Goal: Task Accomplishment & Management: Manage account settings

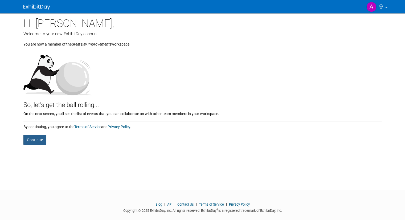
click at [35, 140] on button "Continue" at bounding box center [34, 140] width 23 height 10
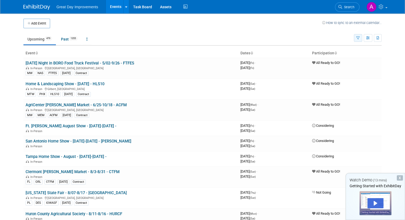
click at [362, 35] on button "button" at bounding box center [358, 38] width 8 height 8
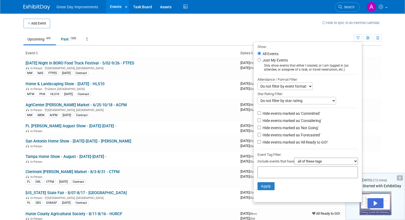
click at [313, 162] on select "all of these tags any one of these tags only and exactly these specific tags" at bounding box center [326, 161] width 64 height 7
click at [314, 161] on select "all of these tags any one of these tags only and exactly these specific tags" at bounding box center [326, 161] width 64 height 7
click at [275, 167] on div at bounding box center [308, 173] width 100 height 12
click at [274, 171] on input "text" at bounding box center [281, 171] width 43 height 5
type input "NE"
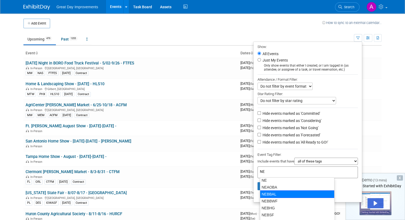
scroll to position [42, 0]
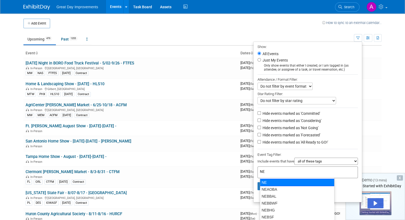
click at [268, 180] on div "NE" at bounding box center [297, 182] width 75 height 7
type input "NE"
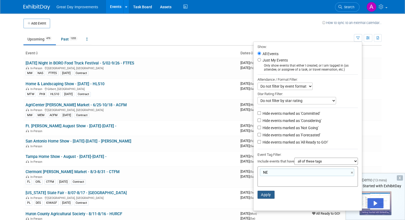
click at [269, 196] on button "Apply" at bounding box center [266, 195] width 17 height 8
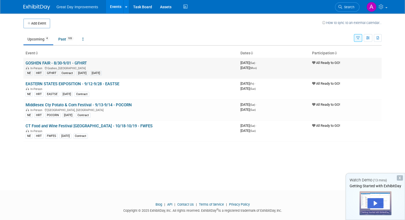
click at [30, 63] on link "GOSHEN FAIR - 8/30-9/01 - GFHRT" at bounding box center [56, 63] width 61 height 5
click at [39, 63] on link "GOSHEN FAIR - 8/30-9/01 - GFHRT" at bounding box center [56, 63] width 61 height 5
click at [362, 40] on button "button" at bounding box center [358, 38] width 8 height 8
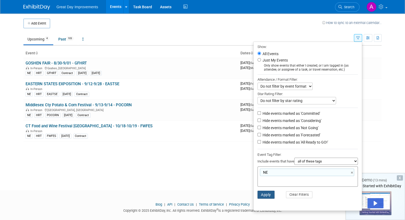
click at [267, 194] on button "Apply" at bounding box center [266, 195] width 17 height 8
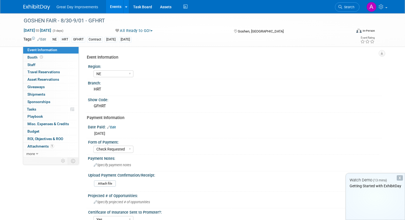
select select "NE"
select select "Check Requested"
select select "Yes"
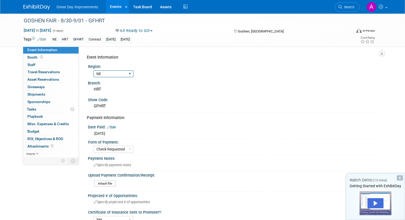
click at [108, 72] on select "GC MA MW MTW NE NEW OV PL PNW SA SE SC UMW FL" at bounding box center [114, 73] width 40 height 7
select select "NEW"
click at [94, 70] on select "GC MA MW MTW NE NEW OV PL PNW SA SE SC UMW FL" at bounding box center [114, 73] width 40 height 7
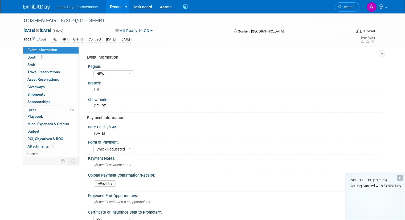
select select "NEW"
select select "Check Requested"
select select "Yes"
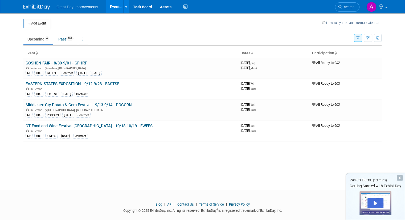
click at [360, 39] on button "button" at bounding box center [358, 38] width 8 height 8
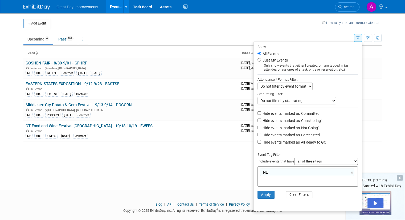
drag, startPoint x: 356, startPoint y: 173, endPoint x: 307, endPoint y: 165, distance: 49.4
click at [354, 172] on link "×" at bounding box center [352, 173] width 3 height 6
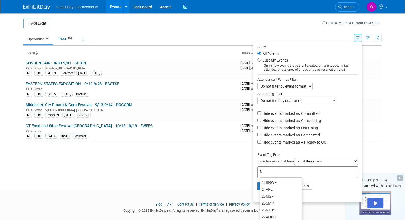
type input "NE"
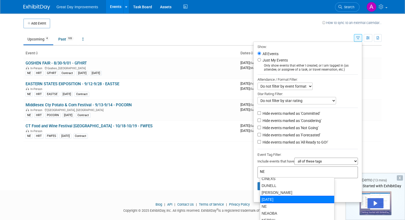
scroll to position [27, 0]
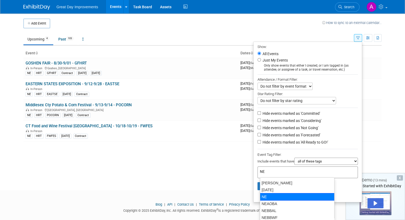
click at [271, 196] on div "NE" at bounding box center [297, 196] width 75 height 7
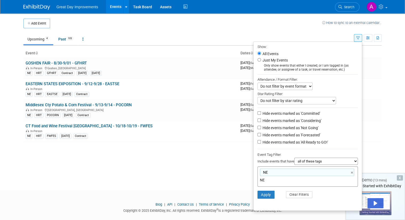
type input "NE"
click at [270, 194] on button "Apply" at bounding box center [266, 195] width 17 height 8
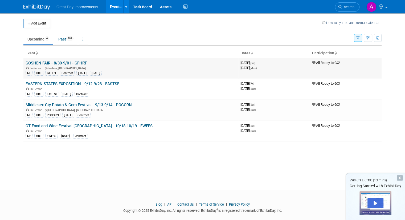
click at [113, 66] on div "In-Person Goshen, CT" at bounding box center [131, 68] width 211 height 4
click at [56, 64] on link "GOSHEN FAIR - 8/30-9/01 - GFHRT" at bounding box center [56, 63] width 61 height 5
click at [360, 39] on icon "button" at bounding box center [358, 38] width 3 height 3
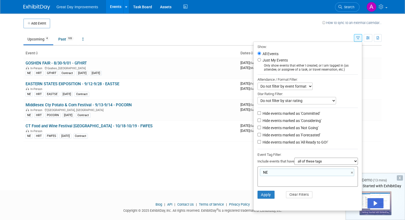
click at [293, 177] on input "text" at bounding box center [281, 179] width 43 height 5
click at [294, 169] on div "NE ×" at bounding box center [307, 172] width 94 height 7
type input "NE"
click at [273, 195] on button "Apply" at bounding box center [266, 195] width 17 height 8
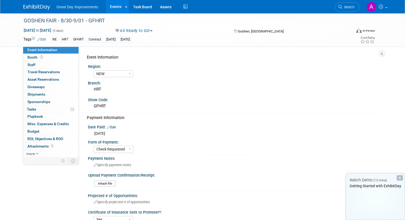
select select "NEW"
select select "Check Requested"
select select "Yes"
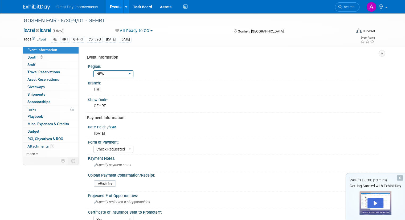
click at [107, 74] on select "GC MA MW MTW NE NEW OV PL PNW SA SE SC UMW FL" at bounding box center [114, 73] width 40 height 7
click at [94, 70] on select "GC MA MW MTW NE NEW OV PL PNW SA SE SC UMW FL" at bounding box center [114, 73] width 40 height 7
click at [205, 102] on div "Show Code:" at bounding box center [235, 99] width 294 height 7
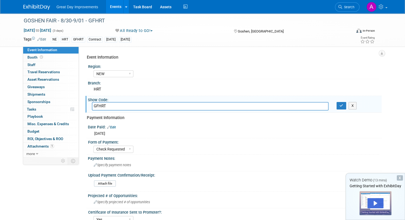
click at [165, 51] on div "Event Information Region: GC MA MW MTW NE NEW OV PL PNW SA SE SC UMW FL Branch:…" at bounding box center [230, 101] width 303 height 111
click at [171, 49] on div "Event Information Region: GC MA MW MTW NE NEW OV PL PNW SA SE SC UMW FL Branch:…" at bounding box center [230, 101] width 303 height 111
drag, startPoint x: 164, startPoint y: 63, endPoint x: 170, endPoint y: 63, distance: 5.9
click at [165, 63] on div "Region:" at bounding box center [233, 66] width 291 height 7
click at [108, 74] on select "GC MA MW MTW NE NEW OV PL PNW SA SE SC UMW FL" at bounding box center [114, 73] width 40 height 7
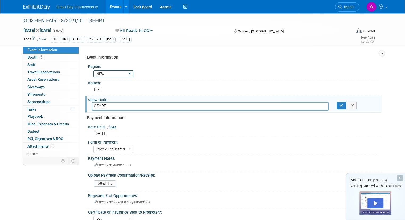
click at [94, 70] on select "GC MA MW MTW NE NEW OV PL PNW SA SE SC UMW FL" at bounding box center [114, 73] width 40 height 7
drag, startPoint x: 128, startPoint y: 87, endPoint x: 129, endPoint y: 83, distance: 3.8
click at [128, 86] on div "HRT" at bounding box center [235, 89] width 286 height 8
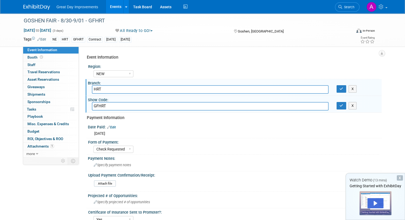
click at [132, 64] on div "Region:" at bounding box center [233, 66] width 291 height 7
click at [110, 68] on div "Region:" at bounding box center [233, 66] width 291 height 7
click at [168, 74] on div "GC MA MW MTW NE NEW OV PL PNW SA SE SC UMW FL" at bounding box center [237, 73] width 286 height 9
drag, startPoint x: 141, startPoint y: 72, endPoint x: 137, endPoint y: 67, distance: 5.7
click at [140, 71] on div "GC MA MW MTW NE NEW OV PL PNW SA SE SC UMW FL" at bounding box center [237, 73] width 286 height 9
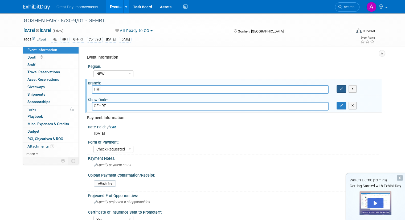
click at [343, 90] on icon "button" at bounding box center [342, 88] width 4 height 3
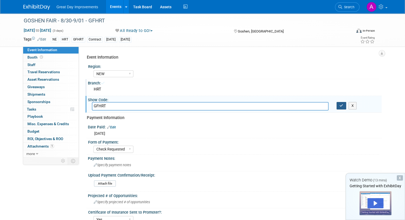
click at [343, 104] on icon "button" at bounding box center [342, 105] width 4 height 3
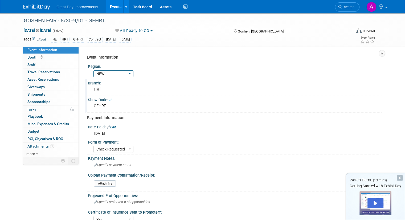
drag, startPoint x: 133, startPoint y: 64, endPoint x: 121, endPoint y: 73, distance: 14.3
click at [134, 64] on div "Region:" at bounding box center [233, 66] width 291 height 7
click at [122, 75] on select "GC MA MW MTW NE NEW OV PL PNW SA SE SC UMW FL" at bounding box center [114, 73] width 40 height 7
click at [94, 70] on select "GC MA MW MTW NE NEW OV PL PNW SA SE SC UMW FL" at bounding box center [114, 73] width 40 height 7
click at [137, 63] on div "Region:" at bounding box center [233, 66] width 291 height 7
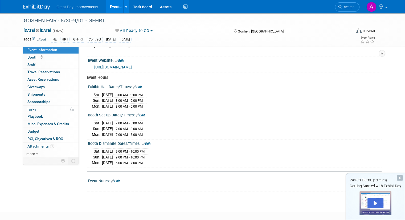
scroll to position [258, 0]
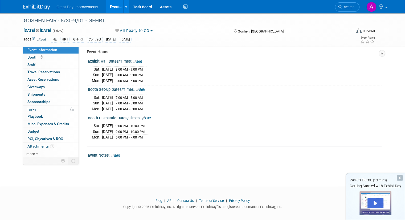
click at [37, 38] on icon at bounding box center [38, 39] width 3 height 3
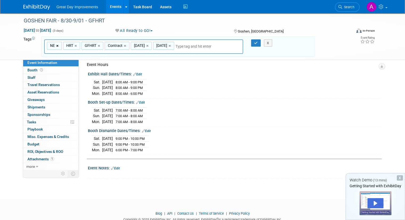
click at [56, 46] on link "×" at bounding box center [57, 46] width 3 height 6
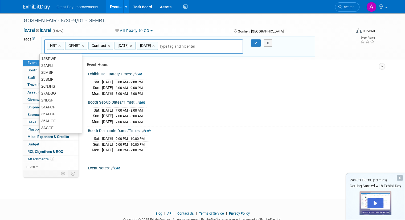
type input "HRT, GFHRT, Contract, AUG25, SEPT25"
type input "NEW"
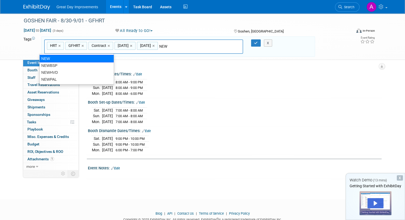
click at [74, 56] on div "NEW" at bounding box center [76, 58] width 75 height 7
type input "HRT, GFHRT, Contract, AUG25, SEPT25, NEW"
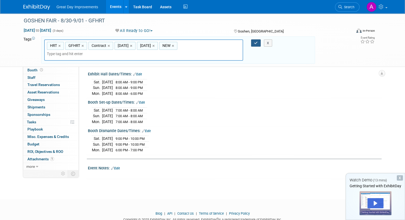
click at [254, 43] on button "button" at bounding box center [256, 42] width 10 height 7
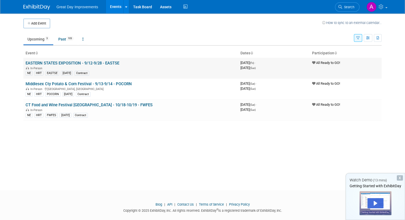
click at [44, 64] on link "EASTERN STATES EXPOSITION - 9/12-9/28 - EASTSE" at bounding box center [73, 63] width 94 height 5
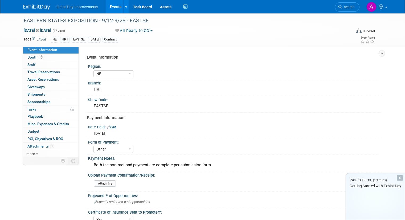
select select "NE"
select select "Other"
select select "Yes"
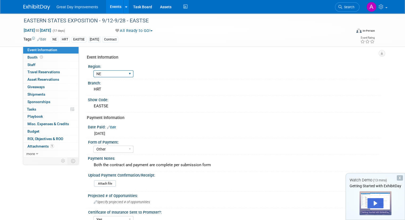
click at [104, 73] on select "GC MA MW MTW NE NEW OV PL PNW SA SE SC UMW FL" at bounding box center [114, 73] width 40 height 7
click at [94, 70] on select "GC MA MW MTW NE NEW OV PL PNW SA SE SC UMW FL" at bounding box center [114, 73] width 40 height 7
click at [103, 75] on select "GC MA MW MTW NE NEW OV PL PNW SA SE SC UMW FL" at bounding box center [114, 73] width 40 height 7
click at [94, 70] on select "GC MA MW MTW NE NEW OV PL PNW SA SE SC UMW FL" at bounding box center [114, 73] width 40 height 7
click at [106, 73] on select "GC MA MW MTW NE NEW OV PL PNW SA SE SC UMW FL" at bounding box center [114, 73] width 40 height 7
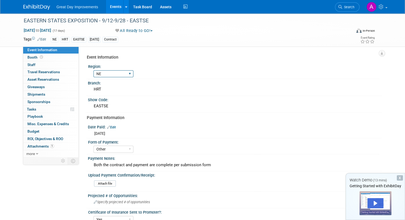
select select "NEW"
click at [94, 70] on select "GC MA MW MTW NE NEW OV PL PNW SA SE SC UMW FL" at bounding box center [114, 73] width 40 height 7
click at [37, 39] on icon at bounding box center [38, 39] width 3 height 3
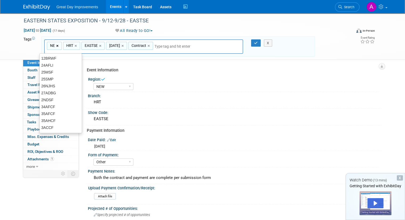
click at [56, 45] on link "×" at bounding box center [57, 46] width 3 height 6
type input "HRT, EASTSE, [DATE], Contract"
click at [177, 47] on input "text" at bounding box center [175, 46] width 75 height 5
type input "NEW"
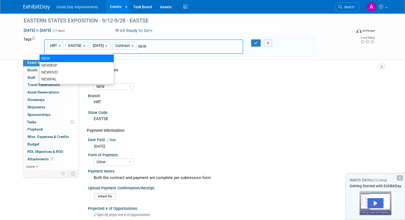
click at [63, 57] on div "NEW" at bounding box center [76, 58] width 75 height 7
type input "HRT, EASTSE, [DATE], Contract, NEW"
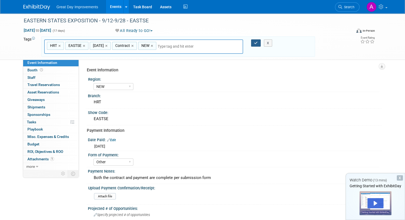
click at [254, 44] on button "button" at bounding box center [256, 42] width 10 height 7
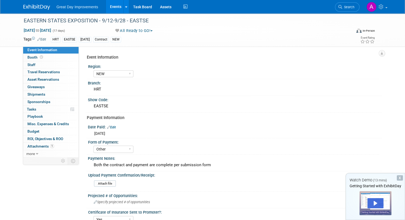
click at [212, 117] on div "Payment Information" at bounding box center [232, 118] width 291 height 6
click at [142, 30] on button "All Ready to GO!" at bounding box center [135, 31] width 42 height 6
click at [168, 82] on div "Branch:" at bounding box center [235, 82] width 294 height 7
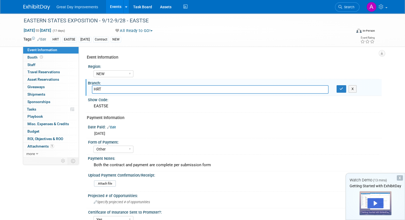
click at [189, 70] on div "GC MA MW MTW NE NEW OV PL PNW SA SE SC UMW FL" at bounding box center [237, 73] width 286 height 9
click at [345, 92] on button "button" at bounding box center [342, 88] width 10 height 7
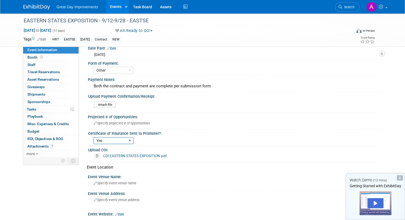
scroll to position [80, 0]
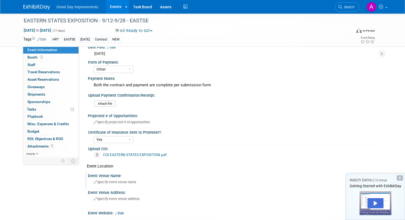
click at [94, 180] on span "Specify event venue name" at bounding box center [115, 182] width 43 height 4
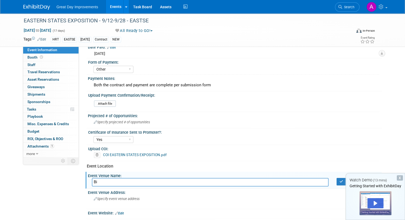
type input "B"
type input "T"
click at [111, 200] on div "Specify event venue address" at bounding box center [149, 201] width 115 height 12
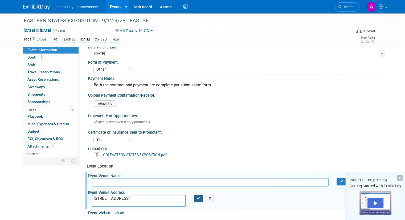
type textarea "[STREET_ADDRESS]"
click at [196, 198] on button "button" at bounding box center [199, 198] width 10 height 7
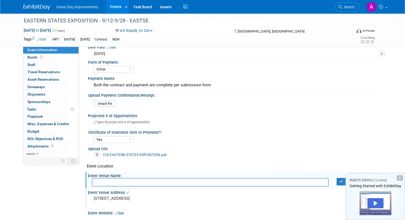
click at [177, 181] on input "text" at bounding box center [210, 182] width 237 height 8
type input "The Big E Fairgrounds"
click at [343, 180] on icon "button" at bounding box center [342, 181] width 4 height 3
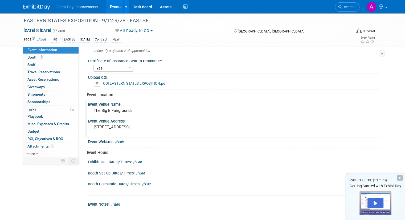
scroll to position [160, 0]
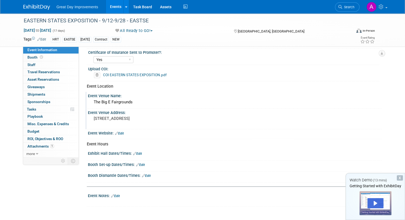
click at [399, 179] on div "X" at bounding box center [400, 177] width 6 height 5
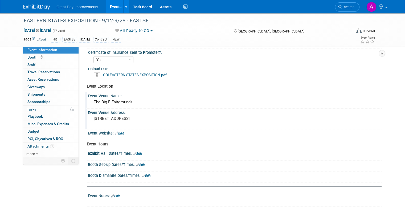
click at [119, 132] on link "Edit" at bounding box center [119, 134] width 9 height 4
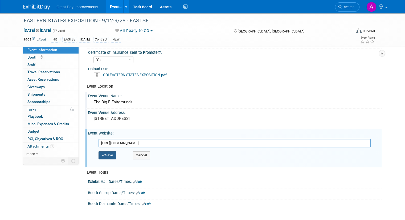
type input "https://www.thebige.com/"
click at [108, 152] on button "Save" at bounding box center [108, 155] width 18 height 8
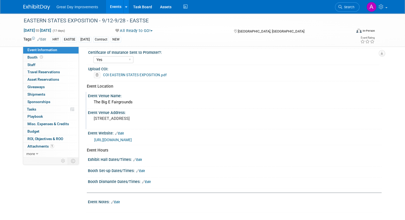
click at [133, 158] on link "Edit" at bounding box center [137, 160] width 9 height 4
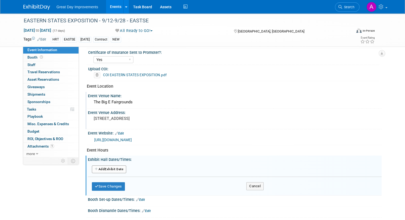
click at [117, 166] on button "Add Another Exhibit Date" at bounding box center [109, 169] width 34 height 8
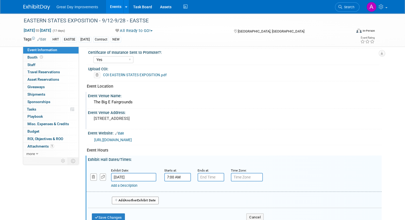
click at [168, 176] on input "7:00 AM" at bounding box center [177, 177] width 27 height 9
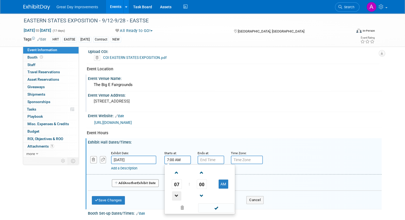
scroll to position [187, 0]
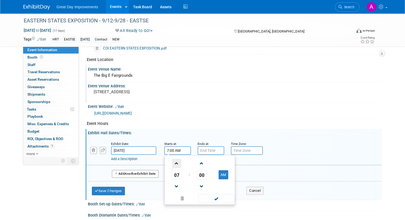
click at [173, 159] on span at bounding box center [176, 163] width 9 height 9
type input "10:00 AM"
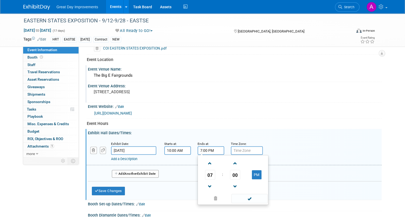
click at [204, 147] on input "7:00 PM" at bounding box center [211, 150] width 27 height 9
click at [205, 162] on span at bounding box center [209, 163] width 9 height 9
type input "10:00 PM"
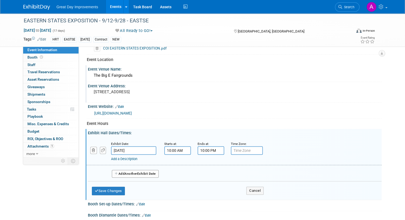
click at [226, 129] on div "Exhibit Hall Dates/Times: Edit" at bounding box center [235, 132] width 294 height 7
click at [101, 149] on icon "button" at bounding box center [103, 150] width 4 height 3
select select "8"
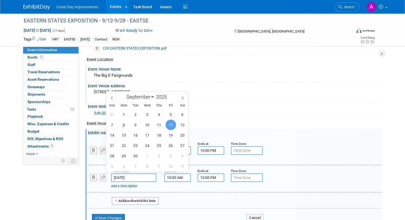
click at [118, 176] on input "Sep 12, 2025" at bounding box center [133, 177] width 45 height 9
click at [184, 125] on span "13" at bounding box center [182, 125] width 10 height 10
type input "[DATE]"
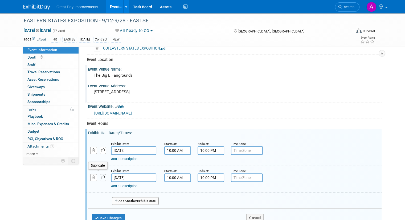
click at [100, 177] on button "button" at bounding box center [103, 177] width 6 height 7
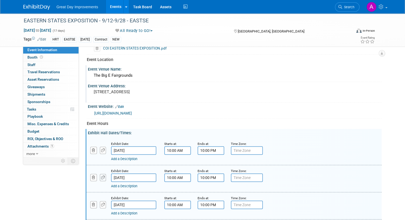
scroll to position [213, 0]
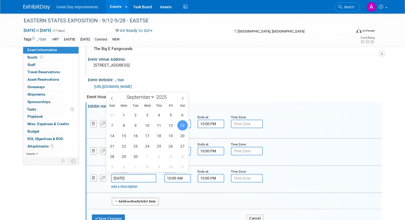
click at [120, 175] on input "[DATE]" at bounding box center [133, 178] width 45 height 9
click at [109, 136] on span "14" at bounding box center [112, 136] width 10 height 10
type input "Sep 14, 2025"
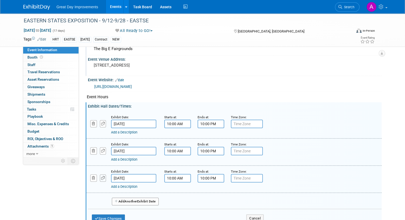
click at [101, 176] on icon "button" at bounding box center [103, 177] width 4 height 3
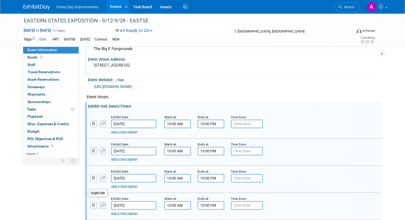
click at [101, 204] on icon "button" at bounding box center [103, 205] width 4 height 3
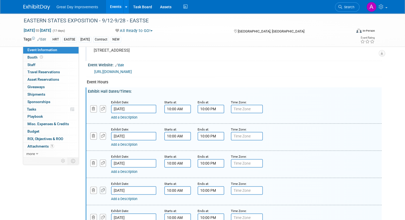
scroll to position [240, 0]
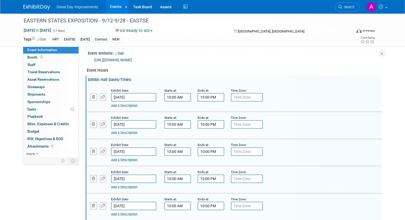
click at [123, 178] on input "Sep 14, 2025" at bounding box center [133, 179] width 45 height 9
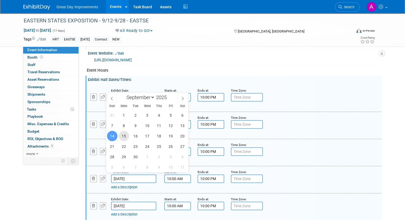
drag, startPoint x: 123, startPoint y: 137, endPoint x: 108, endPoint y: 204, distance: 68.5
click at [123, 136] on span "15" at bounding box center [124, 136] width 10 height 10
type input "Sep 15, 2025"
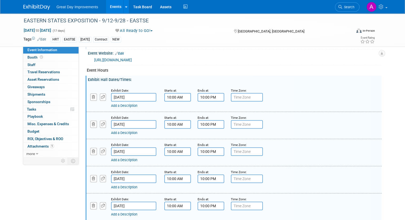
click at [123, 202] on input "Sep 14, 2025" at bounding box center [133, 206] width 45 height 9
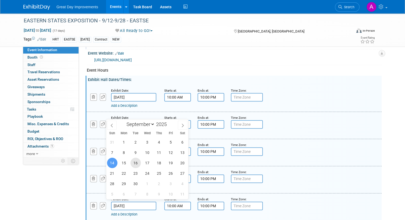
click at [136, 164] on span "16" at bounding box center [136, 163] width 10 height 10
type input "Sep 16, 2025"
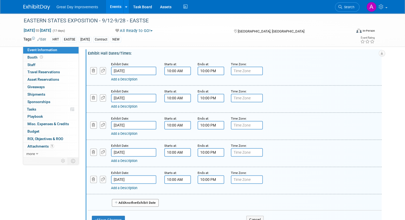
scroll to position [266, 0]
click at [101, 177] on icon "button" at bounding box center [103, 178] width 4 height 3
select select "8"
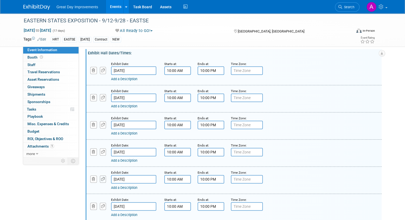
scroll to position [293, 0]
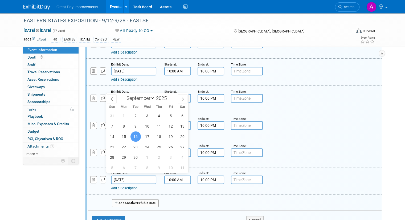
click at [120, 179] on input "Sep 16, 2025" at bounding box center [133, 180] width 45 height 9
click at [147, 137] on span "17" at bounding box center [147, 136] width 10 height 10
type input "Sep 17, 2025"
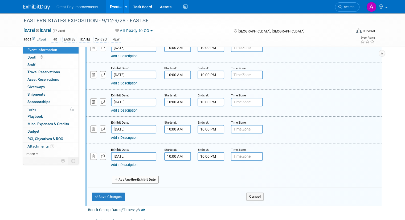
scroll to position [346, 0]
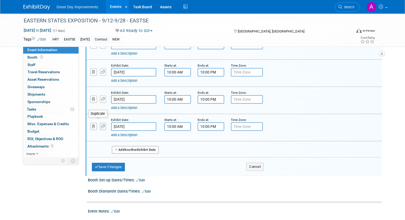
click at [101, 125] on icon "button" at bounding box center [103, 126] width 4 height 3
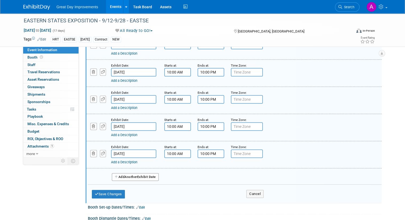
click at [133, 149] on input "Sep 17, 2025" at bounding box center [133, 153] width 45 height 9
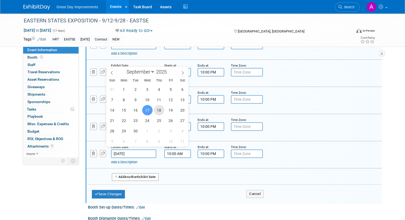
click at [159, 108] on span "18" at bounding box center [159, 110] width 10 height 10
type input "Sep 18, 2025"
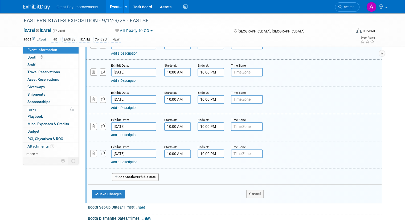
drag, startPoint x: 98, startPoint y: 149, endPoint x: 101, endPoint y: 148, distance: 3.3
click at [101, 152] on icon "button" at bounding box center [103, 153] width 4 height 3
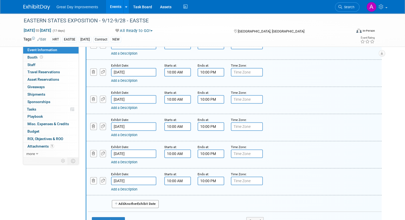
click at [130, 177] on input "Sep 18, 2025" at bounding box center [133, 181] width 45 height 9
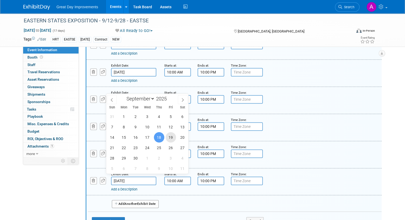
click at [173, 136] on span "19" at bounding box center [171, 137] width 10 height 10
type input "Sep 19, 2025"
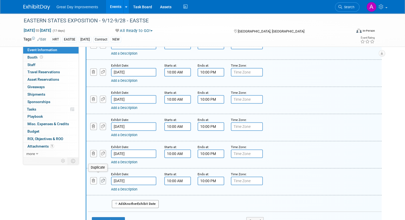
click at [101, 179] on icon "button" at bounding box center [103, 180] width 4 height 3
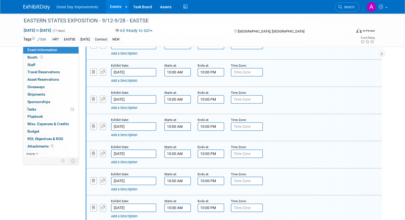
click at [128, 204] on input "Sep 19, 2025" at bounding box center [133, 208] width 45 height 9
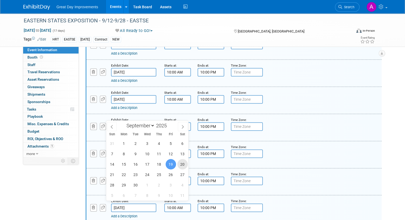
click at [180, 166] on span "20" at bounding box center [182, 164] width 10 height 10
type input "Sep 20, 2025"
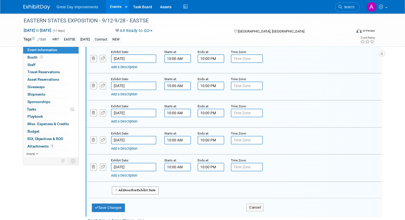
scroll to position [400, 0]
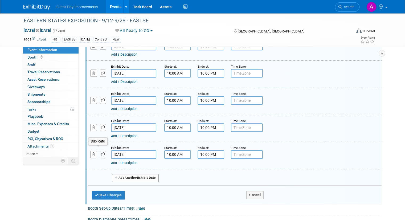
click at [101, 153] on icon "button" at bounding box center [103, 154] width 4 height 3
select select "8"
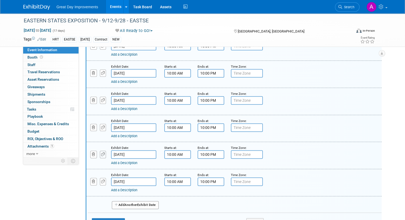
scroll to position [426, 0]
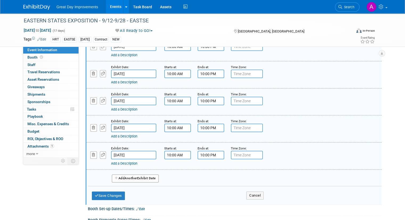
click at [125, 151] on input "Sep 20, 2025" at bounding box center [133, 155] width 45 height 9
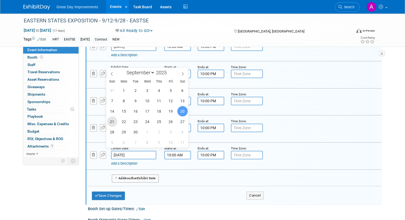
click at [109, 121] on span "21" at bounding box center [112, 121] width 10 height 10
type input "Sep 21, 2025"
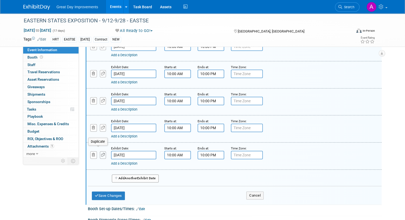
click at [101, 151] on button "button" at bounding box center [103, 154] width 6 height 7
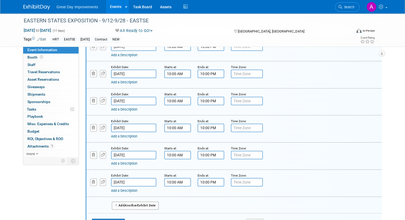
click at [127, 173] on div "Exhibit Date:" at bounding box center [133, 175] width 45 height 5
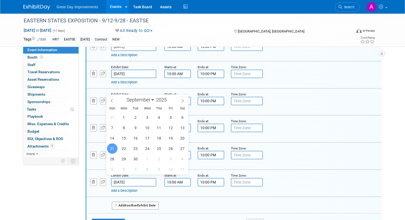
click at [126, 180] on input "Sep 21, 2025" at bounding box center [133, 182] width 45 height 9
click at [124, 151] on span "22" at bounding box center [124, 148] width 10 height 10
type input "Sep 22, 2025"
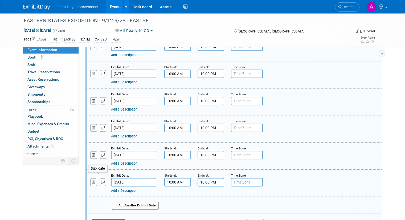
click at [101, 180] on icon "button" at bounding box center [103, 181] width 4 height 3
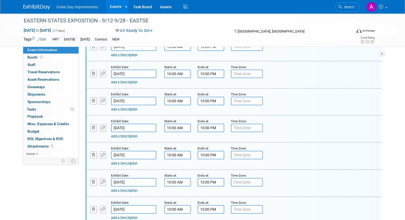
click at [124, 205] on input "Sep 22, 2025" at bounding box center [133, 209] width 45 height 9
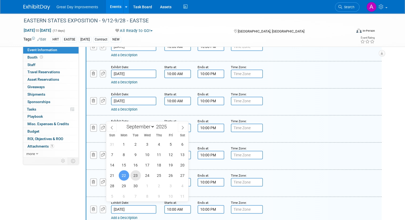
click at [135, 178] on span "23" at bounding box center [136, 175] width 10 height 10
type input "Sep 23, 2025"
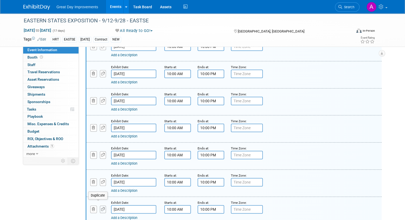
click at [101, 208] on icon "button" at bounding box center [103, 209] width 4 height 3
select select "8"
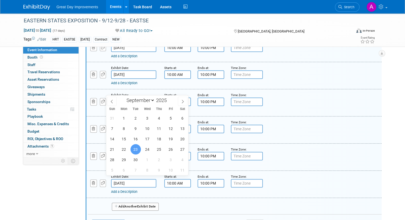
click at [121, 179] on input "Sep 23, 2025" at bounding box center [133, 183] width 45 height 9
click at [149, 151] on span "24" at bounding box center [147, 149] width 10 height 10
type input "Sep 24, 2025"
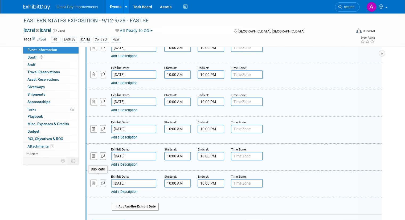
click at [100, 180] on button "button" at bounding box center [103, 183] width 6 height 7
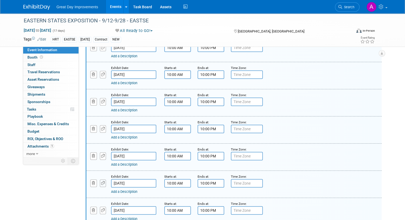
scroll to position [506, 0]
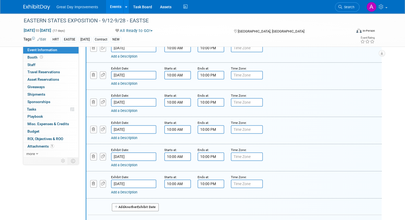
click at [139, 180] on input "Sep 24, 2025" at bounding box center [133, 184] width 45 height 9
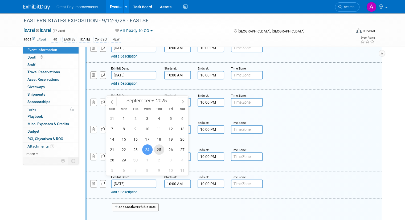
click at [159, 152] on span "25" at bounding box center [159, 149] width 10 height 10
type input "Sep 25, 2025"
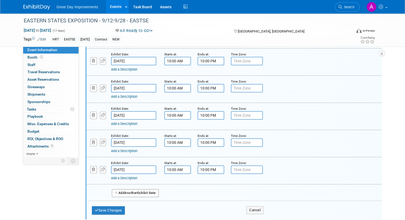
scroll to position [533, 0]
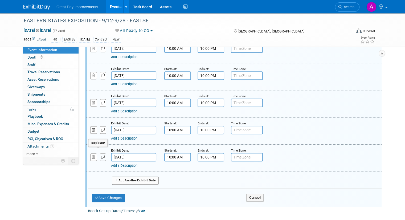
click at [101, 155] on icon "button" at bounding box center [103, 156] width 4 height 3
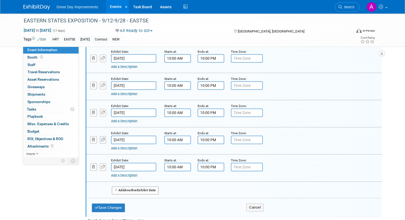
scroll to position [560, 0]
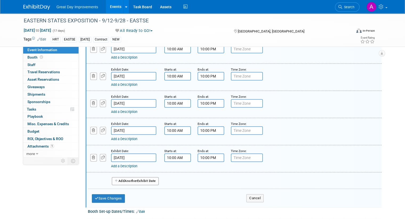
click at [135, 153] on input "Sep 25, 2025" at bounding box center [133, 157] width 45 height 9
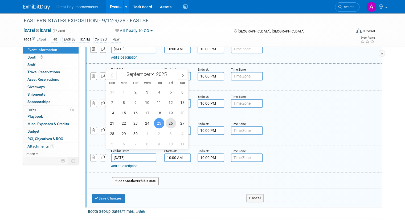
click at [169, 124] on span "26" at bounding box center [171, 123] width 10 height 10
type input "Sep 26, 2025"
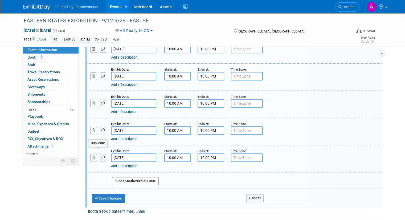
click at [101, 156] on icon "button" at bounding box center [103, 157] width 4 height 3
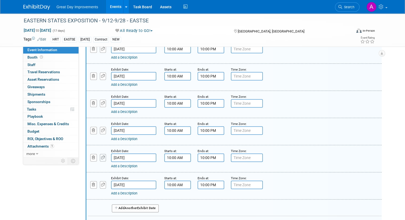
scroll to position [586, 0]
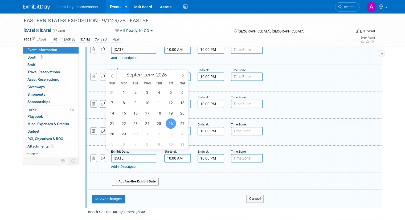
click at [135, 156] on input "Sep 26, 2025" at bounding box center [133, 158] width 45 height 9
click at [180, 123] on span "27" at bounding box center [182, 123] width 10 height 10
type input "Sep 27, 2025"
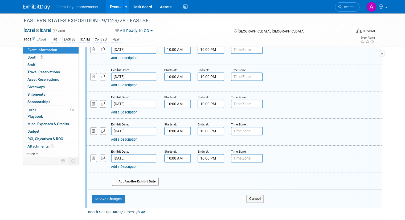
click at [101, 156] on icon "button" at bounding box center [103, 157] width 4 height 3
select select "8"
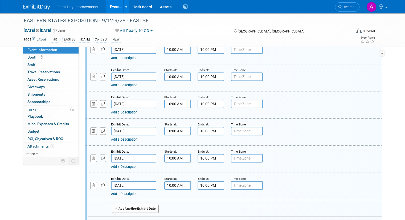
scroll to position [613, 0]
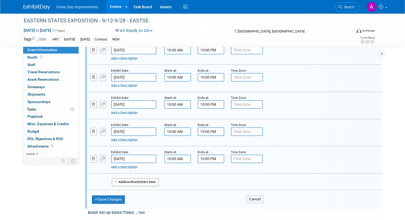
click at [124, 156] on input "Sep 27, 2025" at bounding box center [133, 159] width 45 height 9
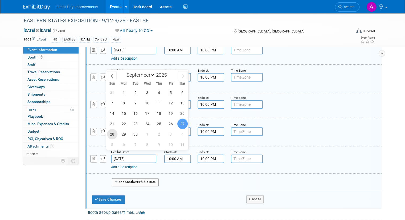
click at [115, 135] on span "28" at bounding box center [112, 134] width 10 height 10
type input "Sep 28, 2025"
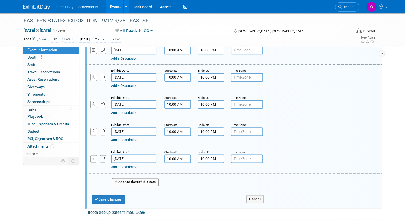
click at [101, 157] on icon "button" at bounding box center [103, 158] width 4 height 3
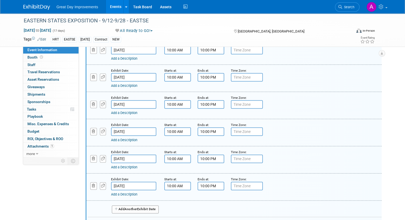
click at [122, 182] on input "Sep 28, 2025" at bounding box center [133, 186] width 45 height 9
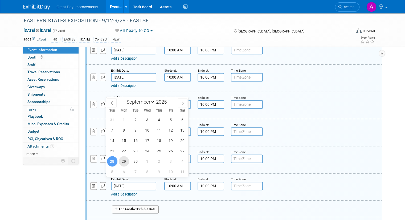
click at [123, 161] on span "29" at bounding box center [124, 161] width 10 height 10
type input "Sep 29, 2025"
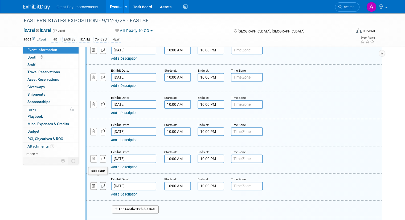
click at [101, 184] on icon "button" at bounding box center [103, 185] width 4 height 3
select select "8"
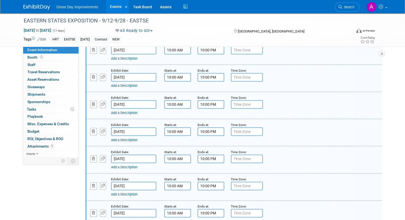
click at [119, 209] on input "Sep 29, 2025" at bounding box center [133, 213] width 45 height 9
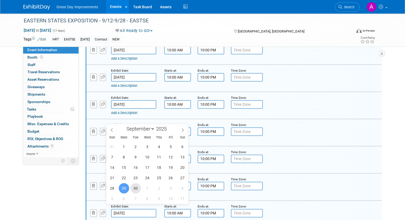
click at [134, 189] on span "30" at bounding box center [136, 188] width 10 height 10
type input "Sep 30, 2025"
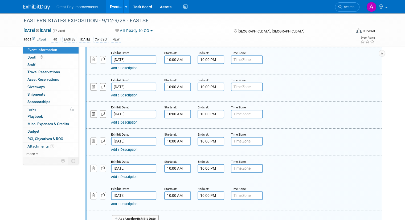
scroll to position [640, 0]
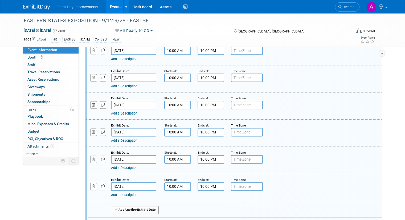
click at [92, 157] on icon "button" at bounding box center [93, 158] width 3 height 3
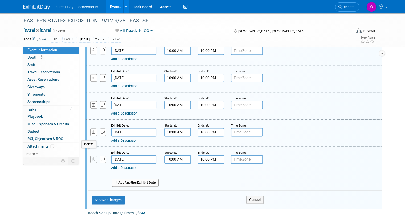
click at [92, 157] on icon "button" at bounding box center [93, 158] width 3 height 3
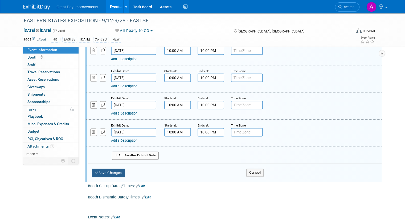
click at [104, 169] on button "Save Changes" at bounding box center [108, 173] width 33 height 9
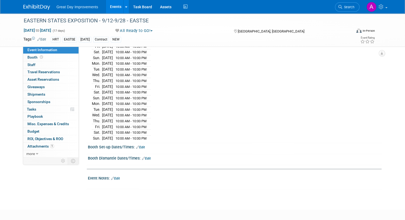
scroll to position [293, 0]
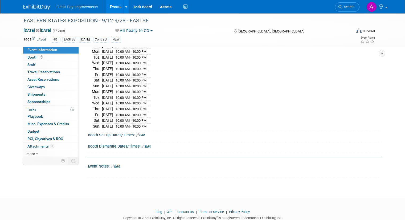
click at [136, 133] on icon at bounding box center [137, 134] width 3 height 3
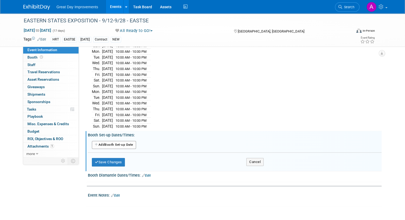
click at [119, 141] on button "Add Another Booth Set-up Date" at bounding box center [114, 145] width 44 height 8
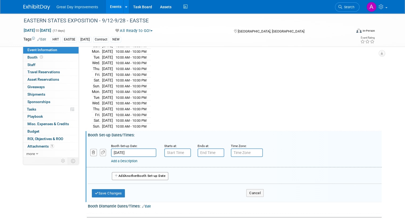
type input "7:00 AM"
click at [169, 148] on input "7:00 AM" at bounding box center [177, 152] width 27 height 9
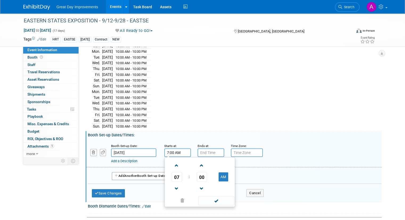
click at [131, 148] on input "Sep 12, 2025" at bounding box center [133, 152] width 45 height 9
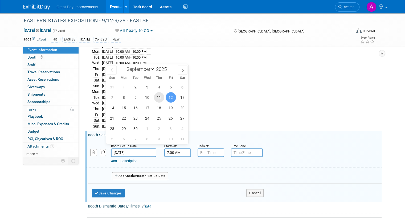
click at [160, 95] on span "11" at bounding box center [159, 97] width 10 height 10
type input "Sep 11, 2025"
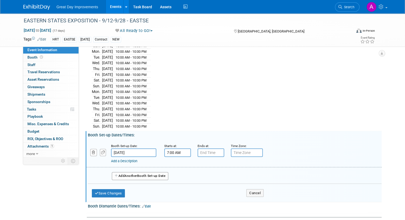
click at [170, 148] on input "7:00 AM" at bounding box center [177, 152] width 27 height 9
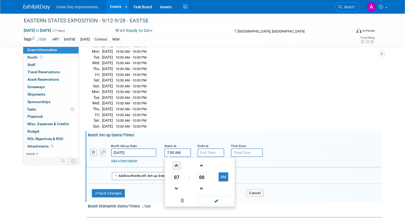
click at [172, 161] on span at bounding box center [176, 165] width 9 height 9
type input "9:00 AM"
type input "7:00 PM"
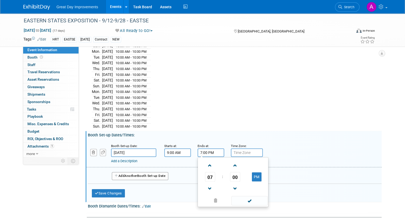
click at [209, 148] on input "7:00 PM" at bounding box center [211, 152] width 27 height 9
click at [236, 198] on span at bounding box center [250, 200] width 36 height 9
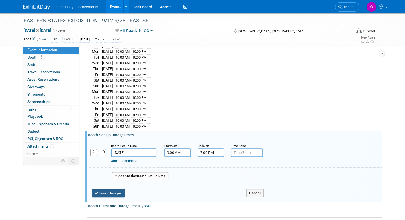
click at [112, 189] on button "Save Changes" at bounding box center [108, 193] width 33 height 9
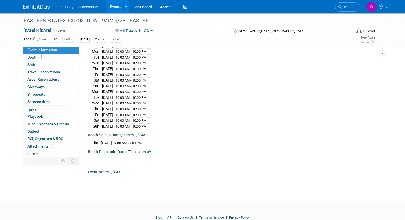
click at [142, 150] on link "Edit" at bounding box center [146, 152] width 9 height 4
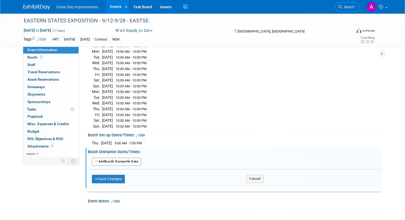
click at [111, 158] on button "Add Another Booth Dismantle Date" at bounding box center [116, 162] width 49 height 8
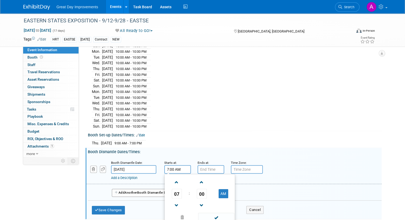
click at [171, 165] on input "7:00 AM" at bounding box center [177, 169] width 27 height 9
click at [172, 201] on span at bounding box center [176, 205] width 9 height 9
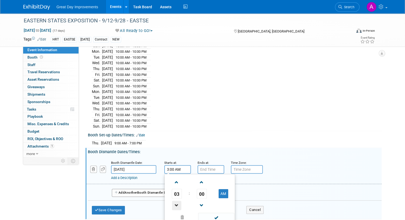
click at [172, 201] on span at bounding box center [176, 205] width 9 height 9
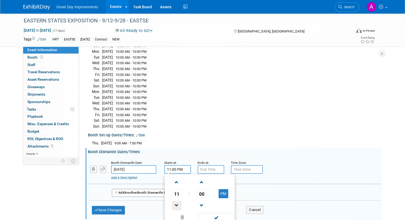
type input "10:00 PM"
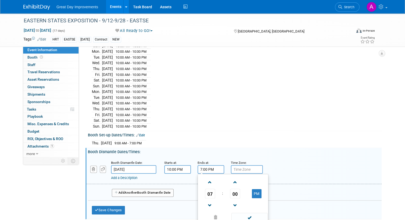
click at [204, 165] on input "7:00 PM" at bounding box center [211, 169] width 27 height 9
click at [208, 178] on span at bounding box center [209, 182] width 9 height 9
click at [205, 202] on span at bounding box center [209, 205] width 9 height 9
click at [205, 201] on span at bounding box center [209, 205] width 9 height 9
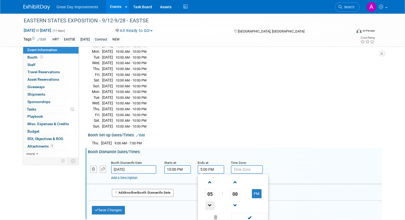
click at [205, 201] on span at bounding box center [209, 205] width 9 height 9
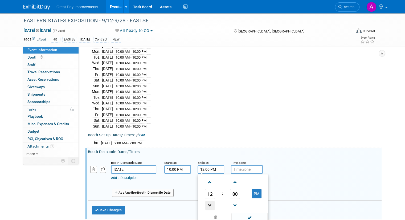
click at [205, 201] on span at bounding box center [209, 205] width 9 height 9
click at [243, 213] on span at bounding box center [250, 217] width 36 height 9
click at [209, 165] on input "11:00 AM" at bounding box center [211, 169] width 27 height 9
click at [254, 189] on button "AM" at bounding box center [257, 193] width 10 height 9
type input "11:00 PM"
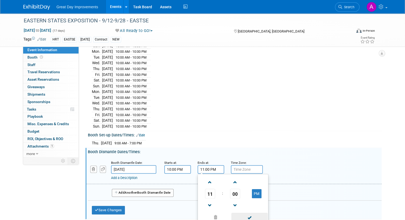
click at [251, 213] on span at bounding box center [250, 217] width 36 height 9
click at [267, 139] on div "Thu. Sep 11, 2025 9:00 AM - 7:00 PM" at bounding box center [235, 142] width 286 height 7
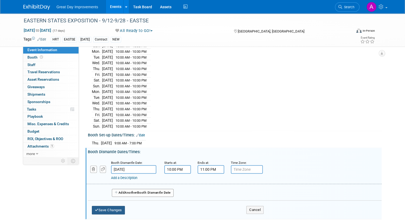
click at [109, 206] on button "Save Changes" at bounding box center [108, 210] width 33 height 9
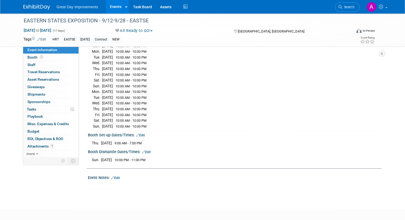
click at [114, 176] on link "Edit" at bounding box center [115, 178] width 9 height 4
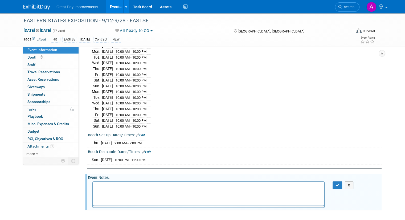
scroll to position [0, 0]
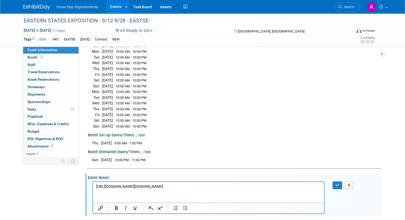
drag, startPoint x: 289, startPoint y: 191, endPoint x: 293, endPoint y: 184, distance: 7.2
click at [290, 188] on html "https://cdn.saffire.com/files.ashx?t=fg&rid=TheBigE&f=2025_Exhibitor_Manual_In_…" at bounding box center [208, 185] width 231 height 7
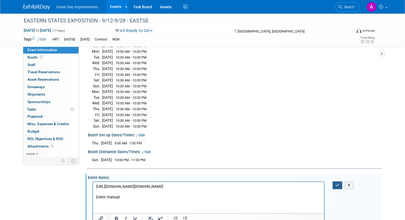
click at [340, 183] on icon "button" at bounding box center [338, 185] width 4 height 4
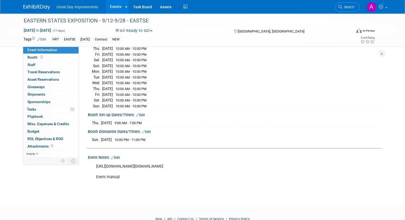
scroll to position [330, 0]
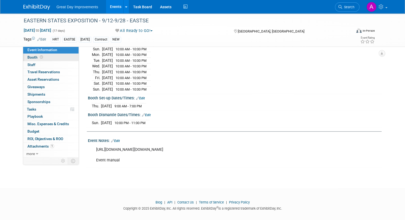
click at [25, 60] on link "Booth" at bounding box center [50, 57] width 55 height 7
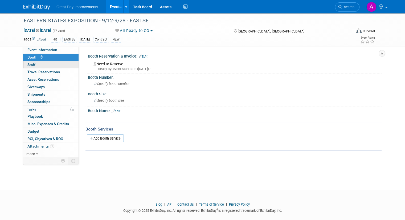
click at [30, 67] on link "0 Staff 0" at bounding box center [50, 64] width 55 height 7
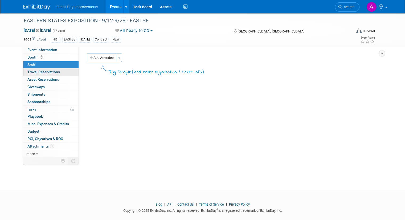
click at [33, 71] on span "Travel Reservations 0" at bounding box center [43, 72] width 33 height 4
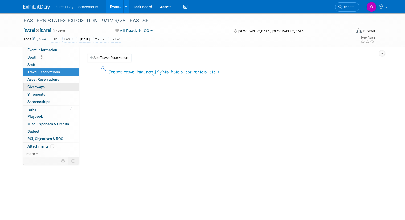
click at [30, 89] on link "0 Giveaways 0" at bounding box center [50, 86] width 55 height 7
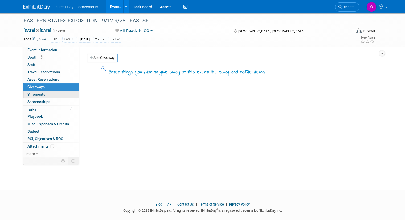
click at [31, 94] on span "Shipments 0" at bounding box center [36, 94] width 18 height 4
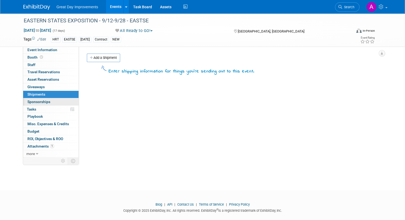
click at [34, 104] on link "0 Sponsorships 0" at bounding box center [50, 101] width 55 height 7
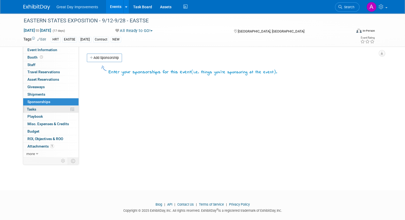
click at [32, 108] on span "Tasks 0%" at bounding box center [31, 109] width 9 height 4
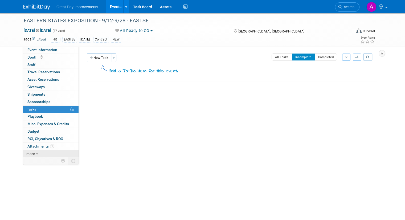
click at [26, 153] on span "more" at bounding box center [30, 154] width 9 height 4
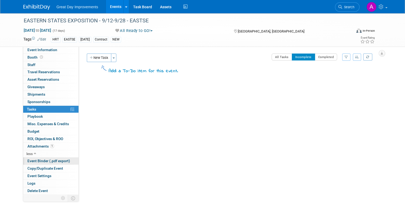
click at [55, 159] on span "Event Binder (.pdf export)" at bounding box center [48, 161] width 43 height 4
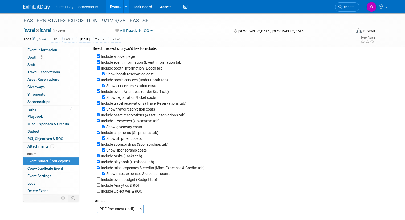
scroll to position [27, 0]
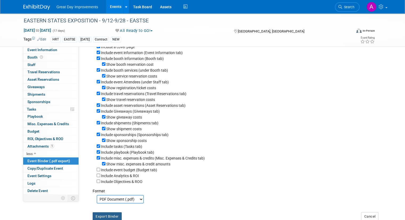
click at [106, 216] on button "Export Binder" at bounding box center [107, 216] width 29 height 9
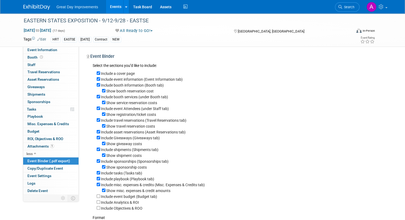
click at [111, 6] on link "Events" at bounding box center [115, 6] width 19 height 13
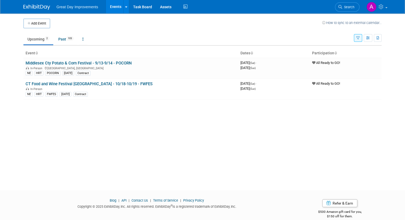
click at [142, 55] on th "Event" at bounding box center [130, 53] width 215 height 9
drag, startPoint x: 37, startPoint y: 57, endPoint x: 58, endPoint y: 76, distance: 28.3
click at [37, 57] on th "Event" at bounding box center [130, 53] width 215 height 9
click at [63, 64] on link "Middlesex Cty Potato & Corn Festival - 9/13-9/14 - POCORN" at bounding box center [79, 63] width 106 height 5
click at [48, 84] on link "CT Food and Wine Festival [GEOGRAPHIC_DATA] - 10/18-10/19 - FWFES" at bounding box center [89, 84] width 127 height 5
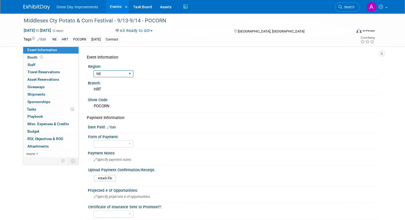
click at [116, 72] on select "GC MA MW MTW NE NEW OV PL PNW SA SE SC UMW FL" at bounding box center [114, 73] width 40 height 7
select select "NEW"
click at [94, 70] on select "GC MA MW MTW NE NEW OV PL PNW SA SE SC UMW FL" at bounding box center [114, 73] width 40 height 7
click at [51, 40] on div "NE" at bounding box center [54, 40] width 7 height 6
click at [37, 40] on link "Edit" at bounding box center [41, 40] width 9 height 4
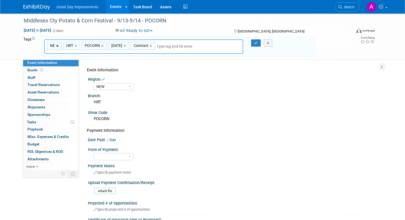
click at [56, 47] on link "×" at bounding box center [57, 46] width 3 height 6
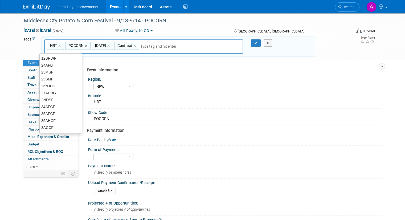
type input "HRT, POCORN, [DATE], Contract"
click at [150, 45] on input "text" at bounding box center [177, 46] width 75 height 5
type input "NEW"
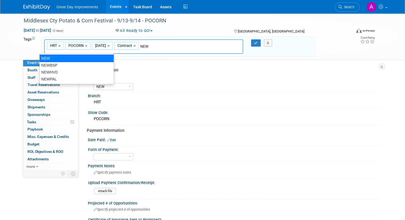
click at [47, 58] on div "NEW" at bounding box center [76, 58] width 75 height 7
type input "HRT, POCORN, [DATE], Contract, NEW"
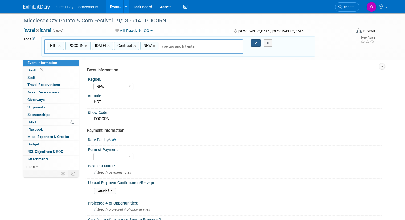
click at [255, 43] on icon "button" at bounding box center [256, 42] width 4 height 3
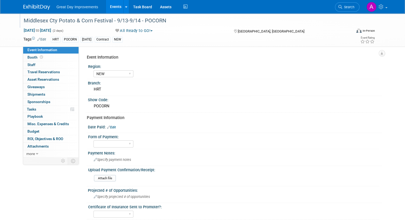
click at [79, 21] on div "Middlesex Cty Potato & Corn Festival - 9/13-9/14 - POCORN" at bounding box center [183, 21] width 323 height 10
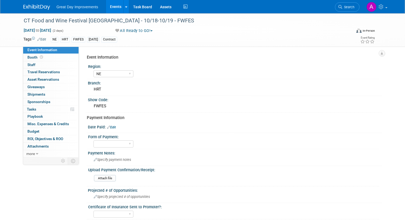
select select "NE"
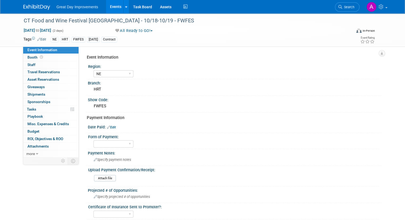
click at [37, 39] on link "Edit" at bounding box center [41, 40] width 9 height 4
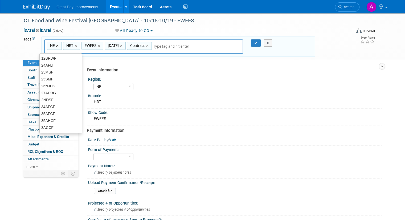
click at [56, 47] on link "×" at bounding box center [57, 46] width 3 height 6
type input "HRT, FWFES, OCT25, Contract"
click at [164, 47] on input "text" at bounding box center [174, 46] width 75 height 5
type input "NEW"
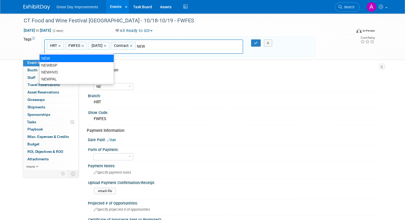
click at [64, 58] on div "NEW" at bounding box center [76, 58] width 75 height 7
type input "HRT, FWFES, OCT25, Contract, NEW"
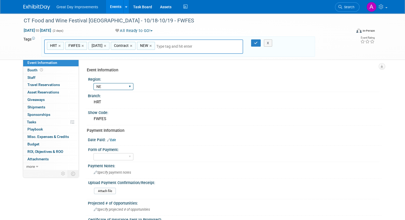
click at [103, 87] on select "GC MA MW MTW NE NEW OV PL PNW SA SE SC UMW FL" at bounding box center [114, 86] width 40 height 7
select select "NEW"
click at [94, 83] on select "GC MA MW MTW NE NEW OV PL PNW SA SE SC UMW FL" at bounding box center [114, 86] width 40 height 7
click at [258, 44] on icon "button" at bounding box center [256, 42] width 4 height 3
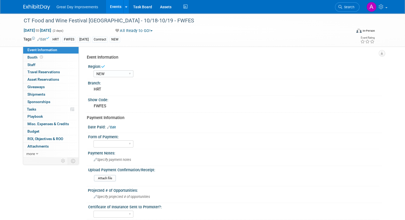
click at [172, 78] on div "Region: GC MA MW MTW NE NEW OV PL PNW SA SE SC UMW FL" at bounding box center [233, 71] width 293 height 16
click at [116, 6] on link "Events" at bounding box center [115, 6] width 19 height 13
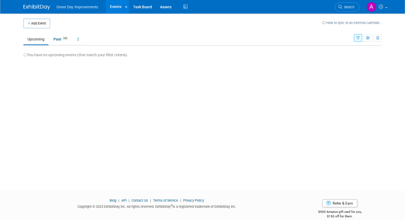
click at [30, 5] on img at bounding box center [36, 7] width 27 height 5
click at [218, 84] on div "Add Event How to sync to an external calendar... New Event Duplicate Event Warn…" at bounding box center [202, 96] width 366 height 167
click at [123, 211] on div "Blog | API | Contact Us | Terms of Service | Privacy Policy Copyright © 2025 Ex…" at bounding box center [202, 209] width 366 height 23
click at [127, 120] on div "Add Event How to sync to an external calendar... New Event Duplicate Event Warn…" at bounding box center [202, 96] width 366 height 167
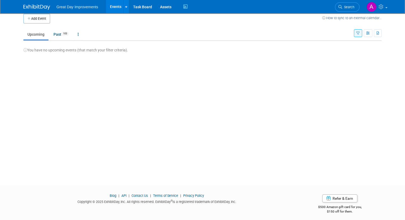
scroll to position [7, 0]
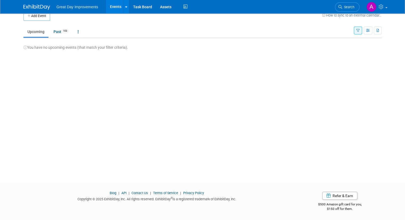
click at [379, 64] on div "Add Event How to sync to an external calendar... New Event Duplicate Event Warn…" at bounding box center [202, 89] width 366 height 167
